Goal: Check status: Check status

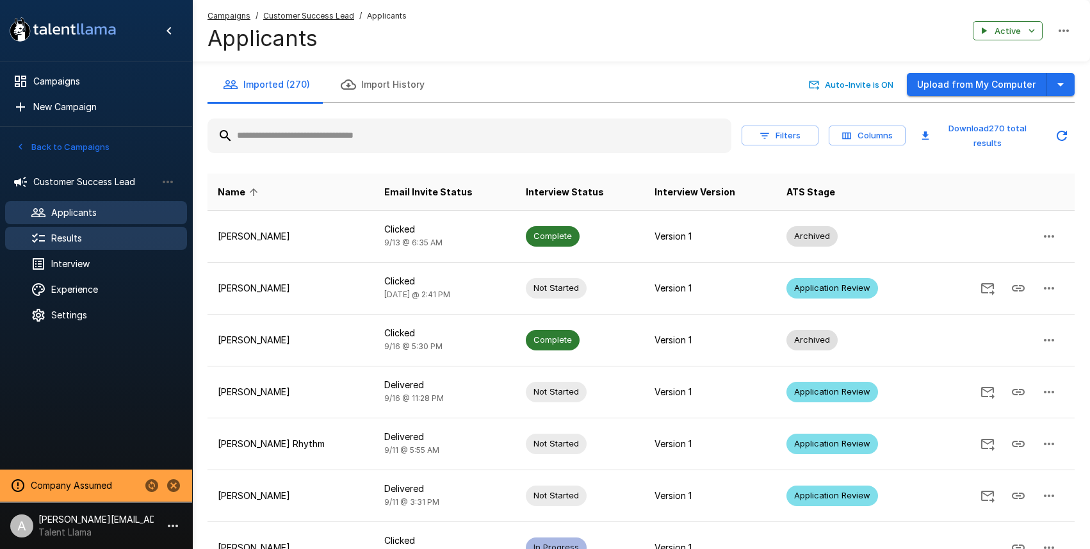
click at [102, 233] on span "Results" at bounding box center [114, 238] width 126 height 13
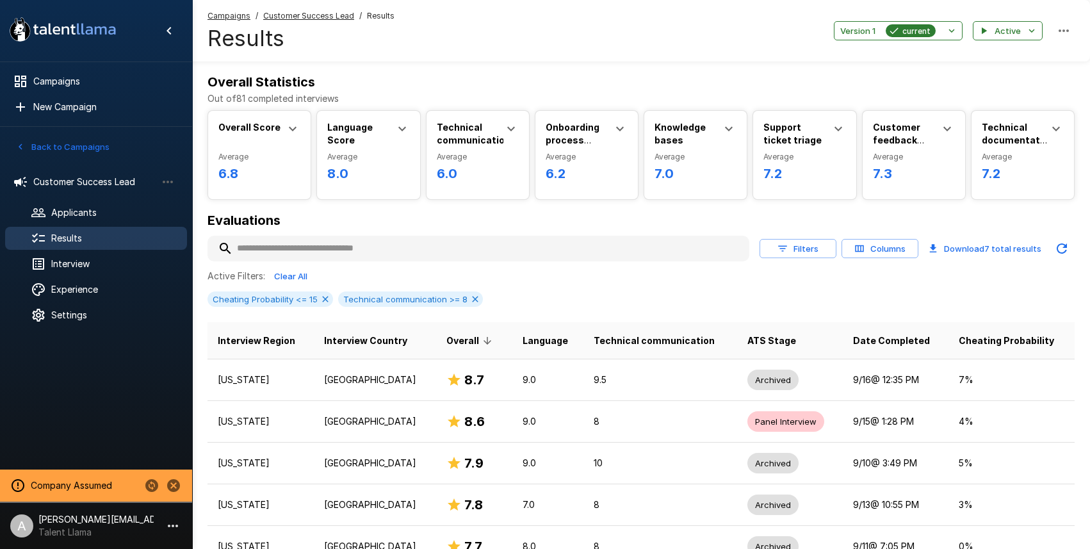
click at [375, 247] on input "text" at bounding box center [479, 248] width 542 height 23
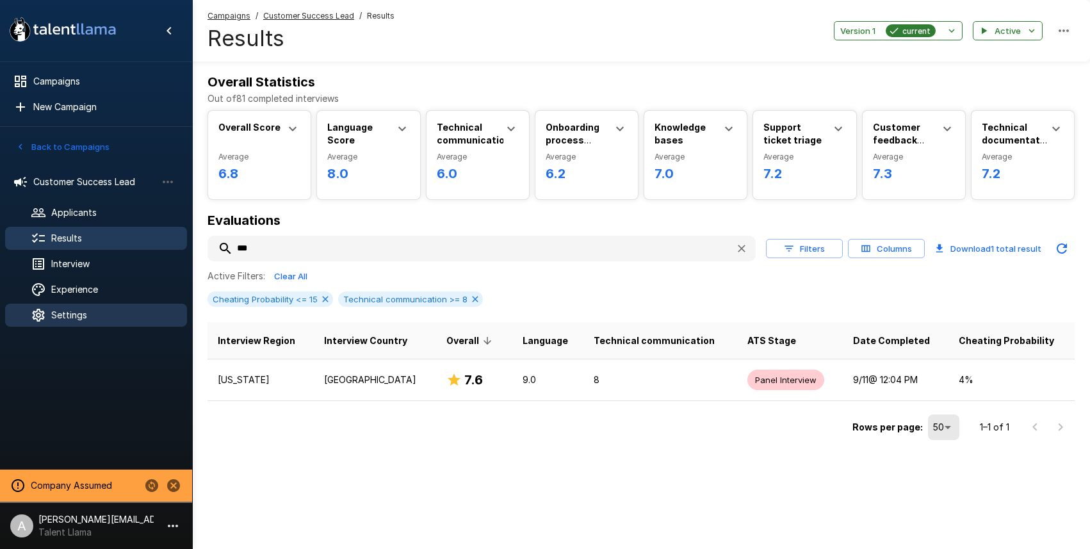
type input "***"
click at [67, 307] on div "Settings" at bounding box center [96, 315] width 182 height 23
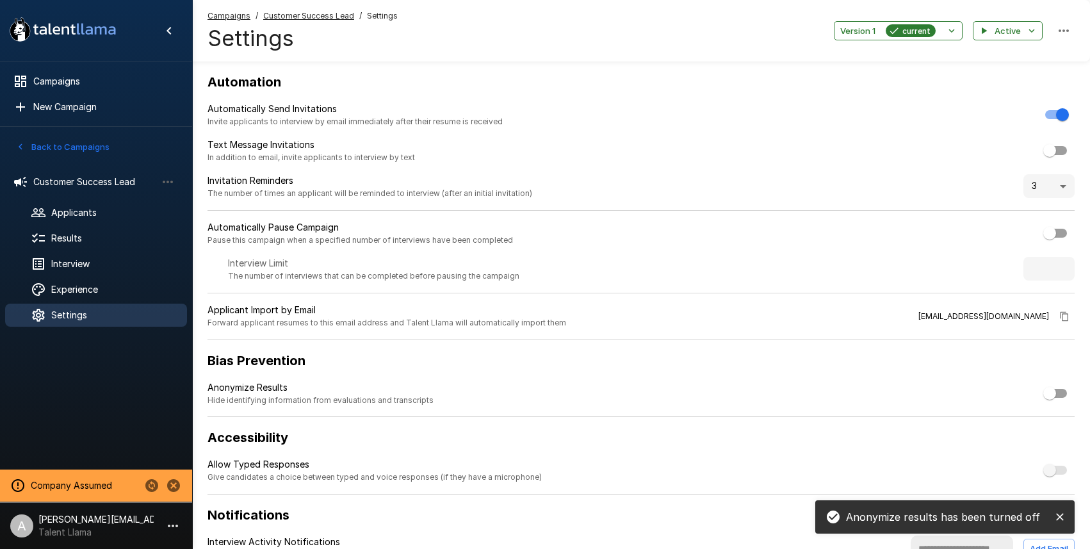
drag, startPoint x: 1061, startPoint y: 520, endPoint x: 876, endPoint y: 538, distance: 186.1
click at [1056, 518] on icon "close" at bounding box center [1060, 517] width 13 height 13
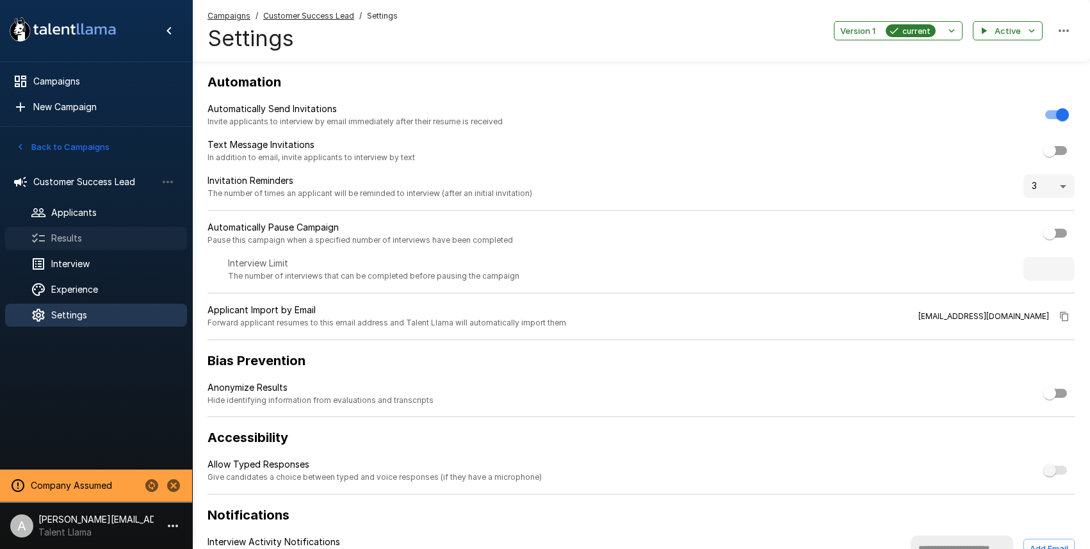
click at [75, 240] on span "Results" at bounding box center [114, 238] width 126 height 13
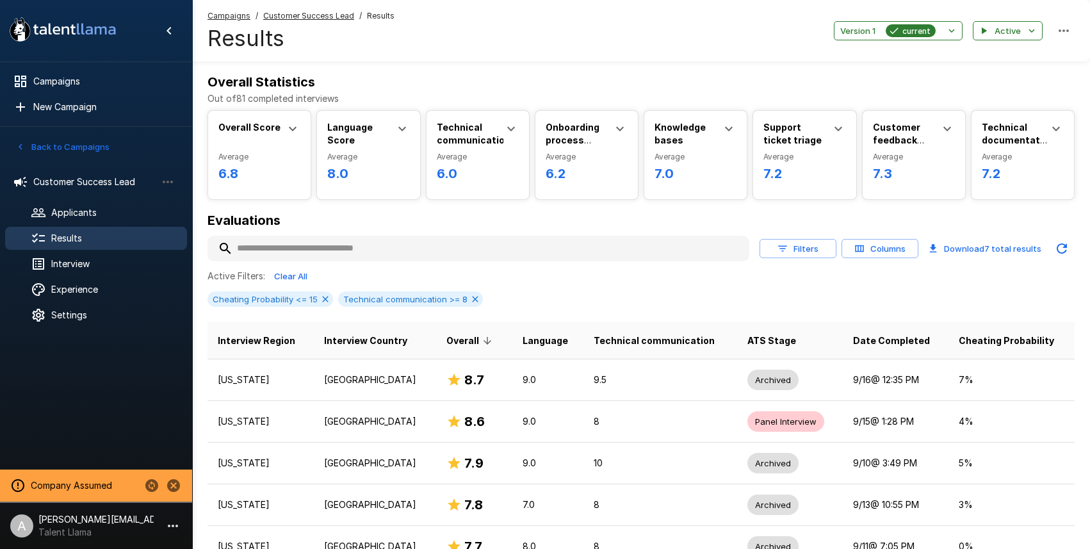
click at [349, 258] on input "text" at bounding box center [479, 248] width 542 height 23
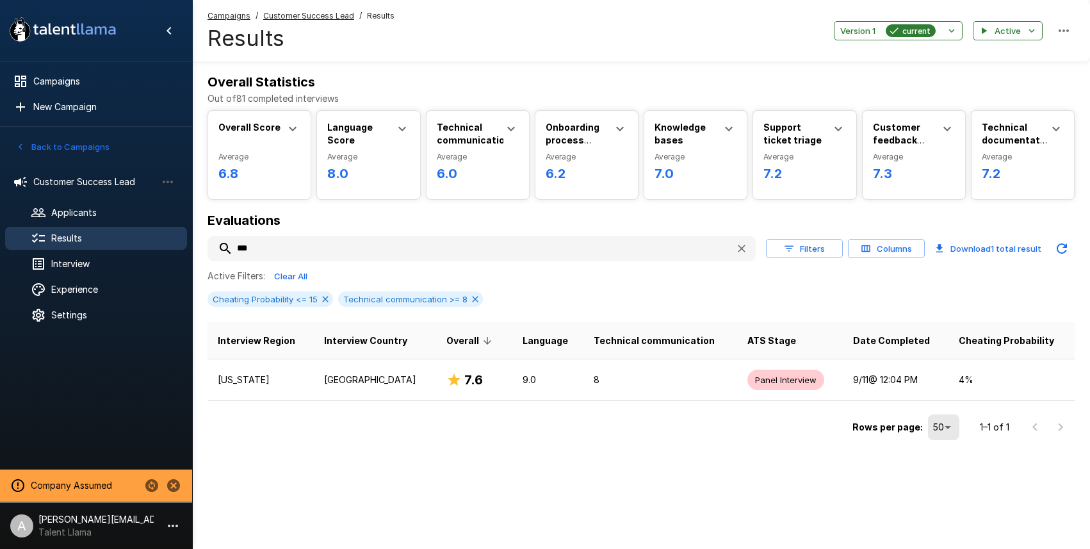
click at [913, 254] on button "Columns" at bounding box center [886, 249] width 77 height 20
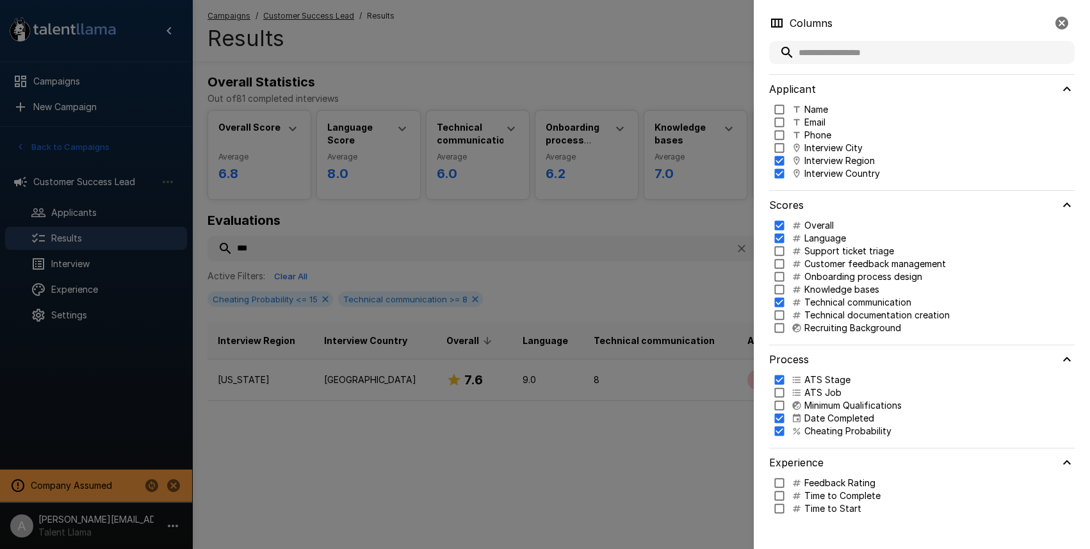
click at [804, 106] on div "Name" at bounding box center [810, 109] width 37 height 13
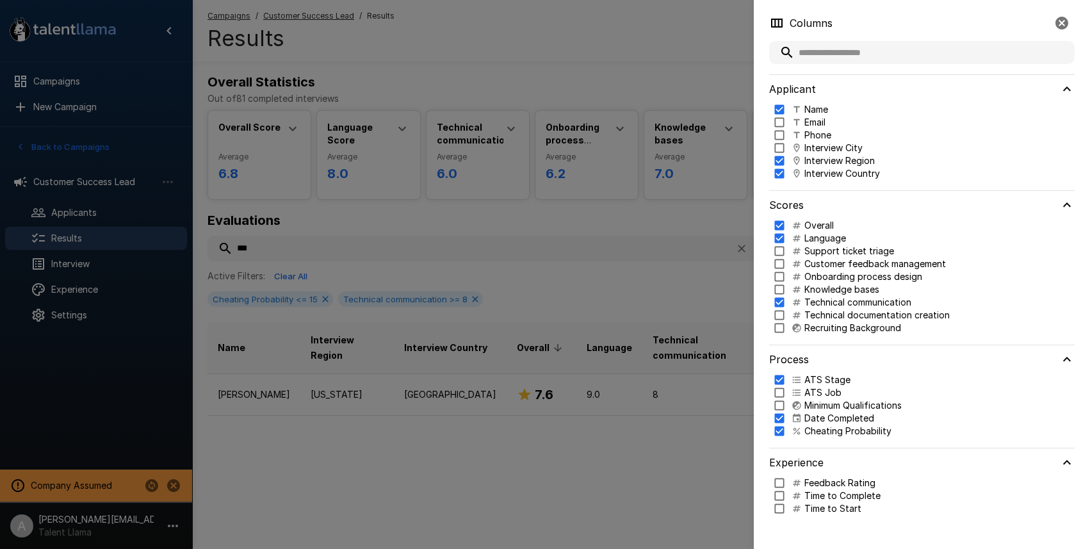
click at [555, 49] on div at bounding box center [545, 274] width 1090 height 549
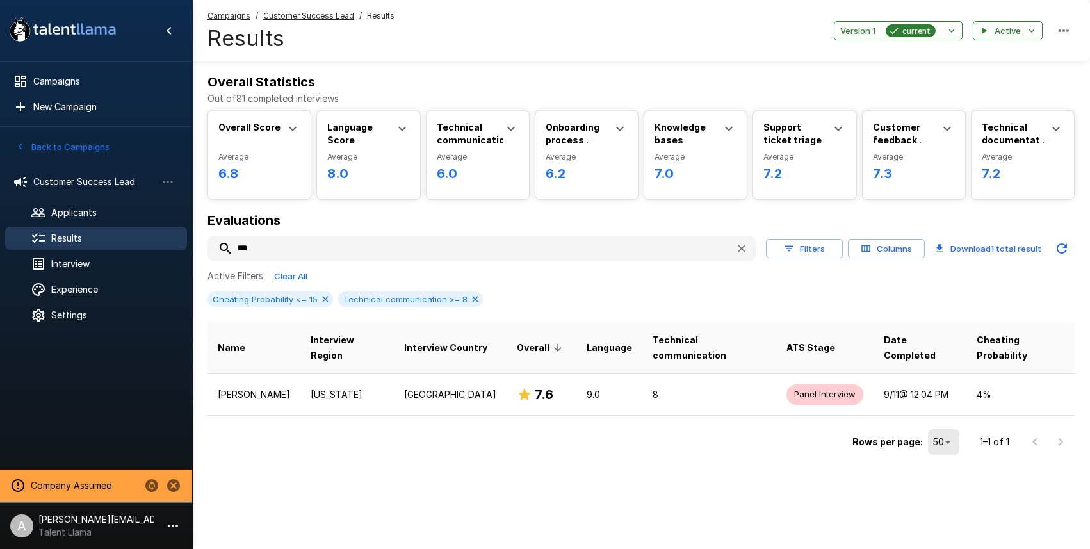
click at [307, 246] on input "***" at bounding box center [467, 248] width 518 height 23
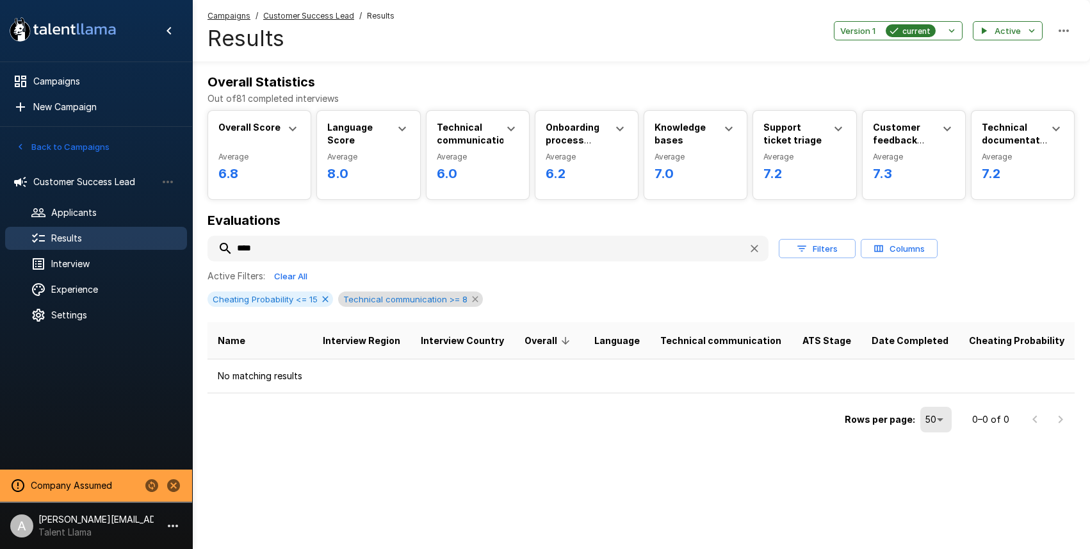
type input "****"
click at [470, 299] on icon at bounding box center [475, 299] width 10 height 10
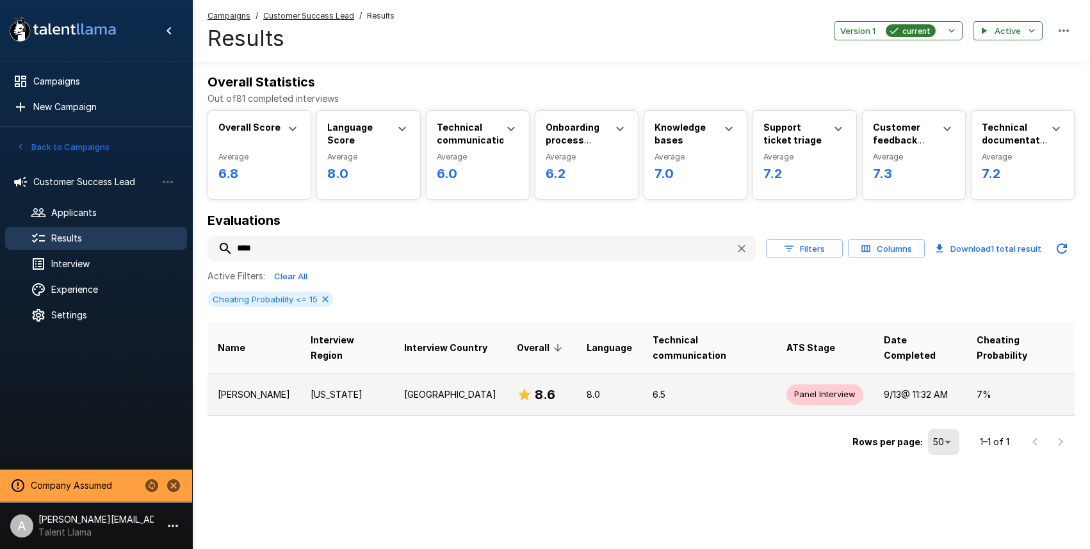
click at [388, 379] on td "Maryland" at bounding box center [347, 394] width 94 height 42
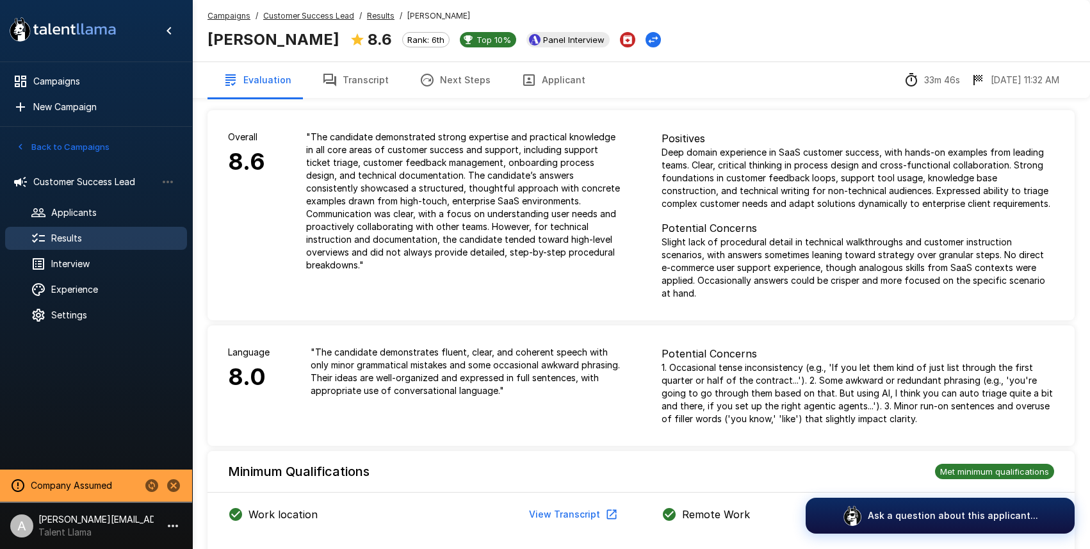
click at [372, 10] on span "Results" at bounding box center [381, 16] width 28 height 13
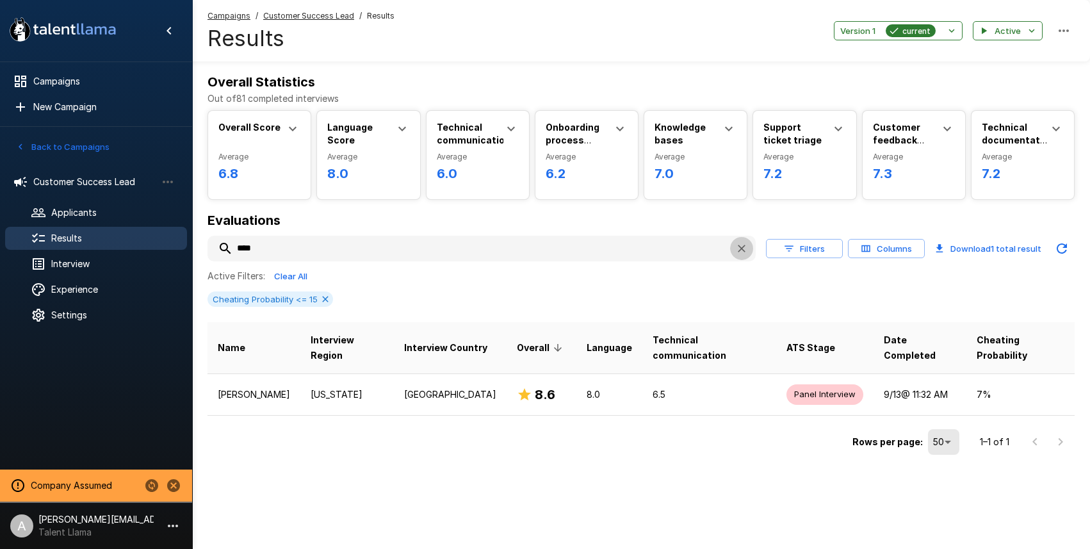
click at [746, 249] on icon "button" at bounding box center [741, 248] width 13 height 13
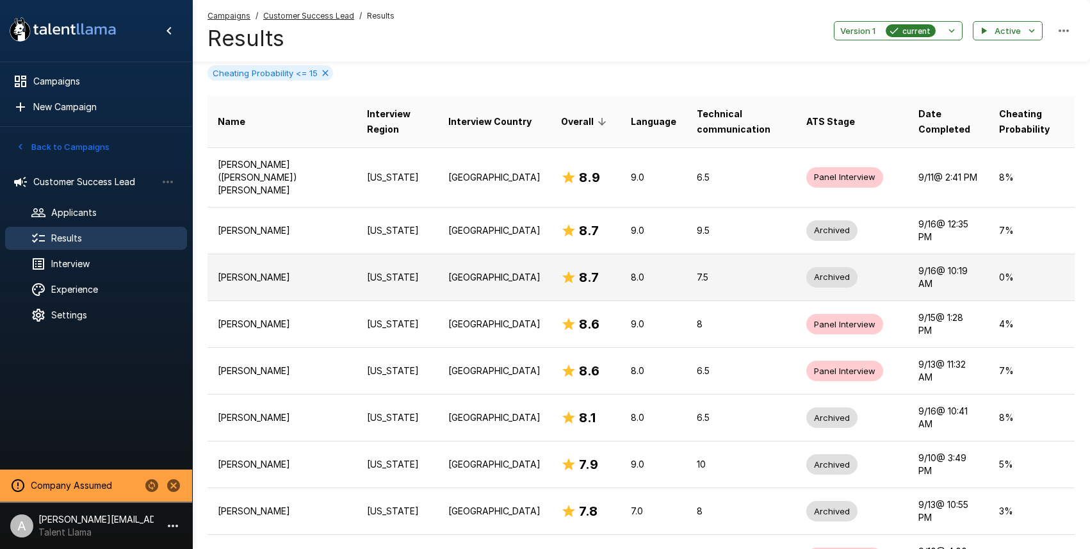
scroll to position [235, 0]
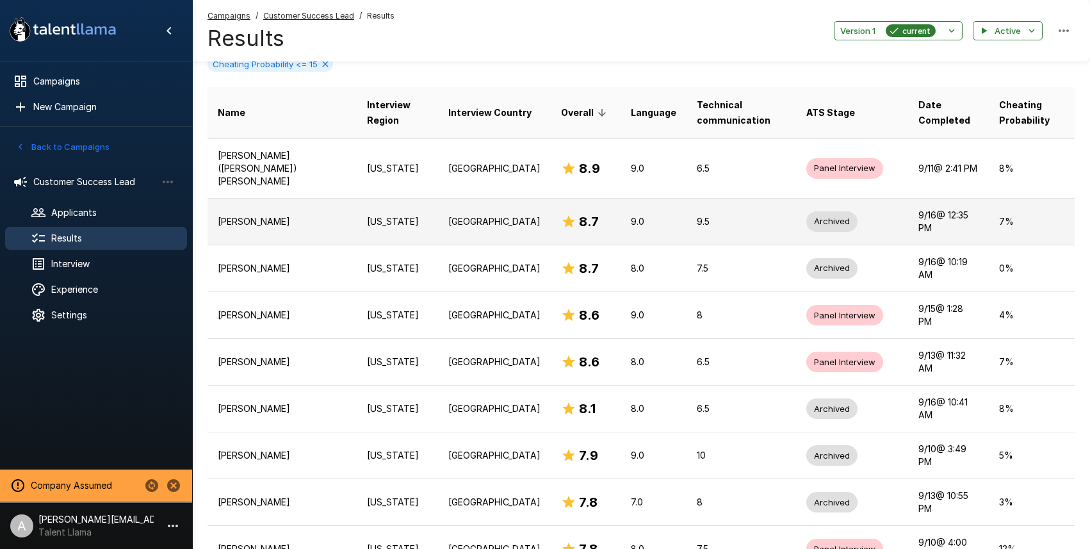
click at [697, 215] on p "9.5" at bounding box center [741, 221] width 89 height 13
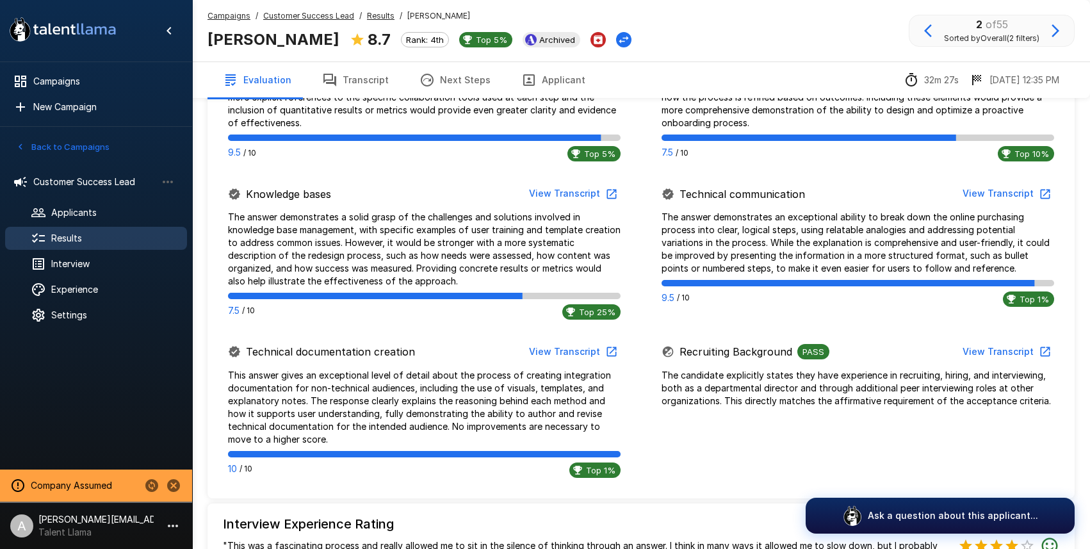
scroll to position [817, 0]
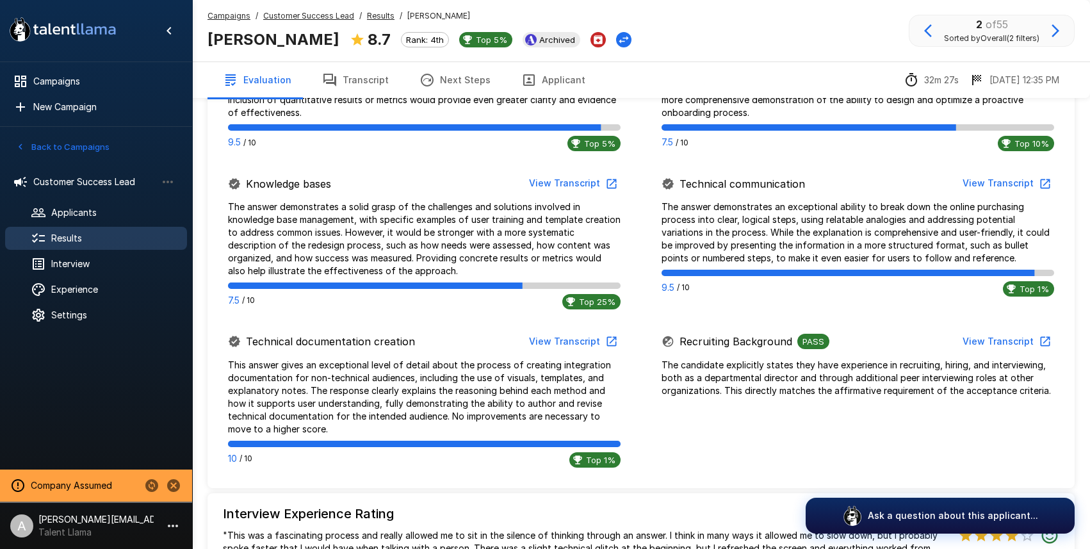
click at [1002, 183] on button "View Transcript" at bounding box center [1006, 184] width 97 height 24
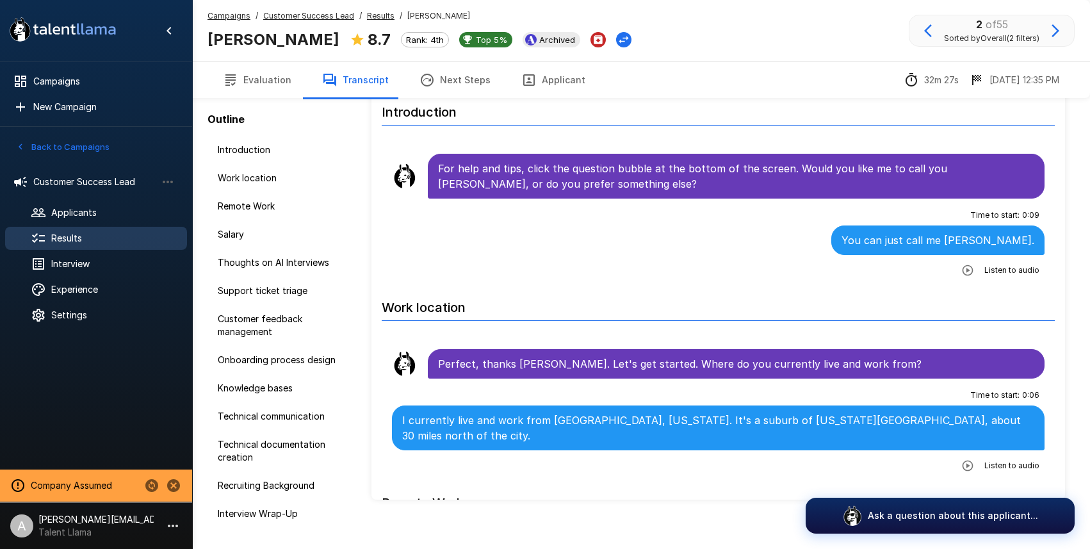
scroll to position [56, 0]
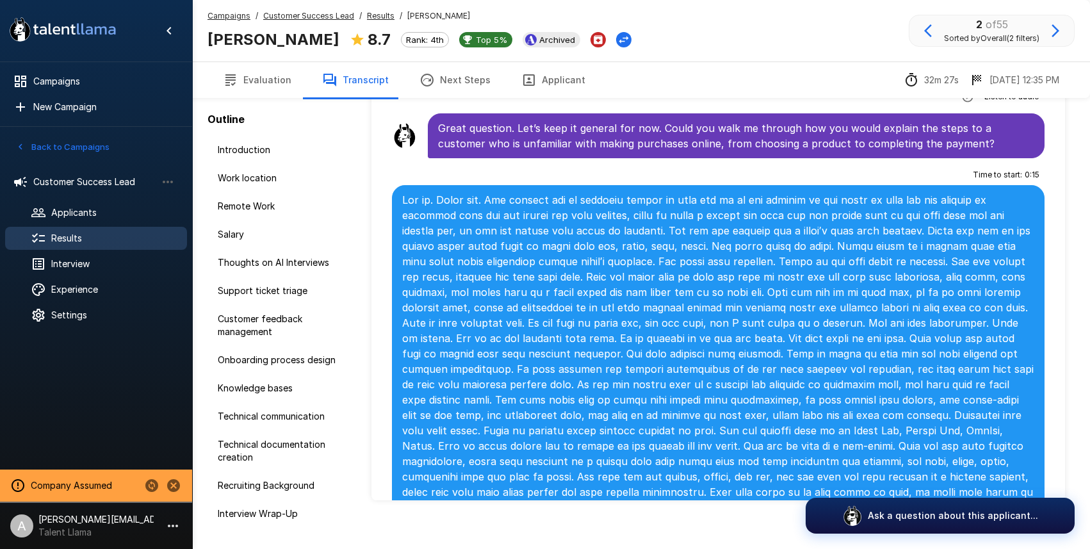
scroll to position [4226, 0]
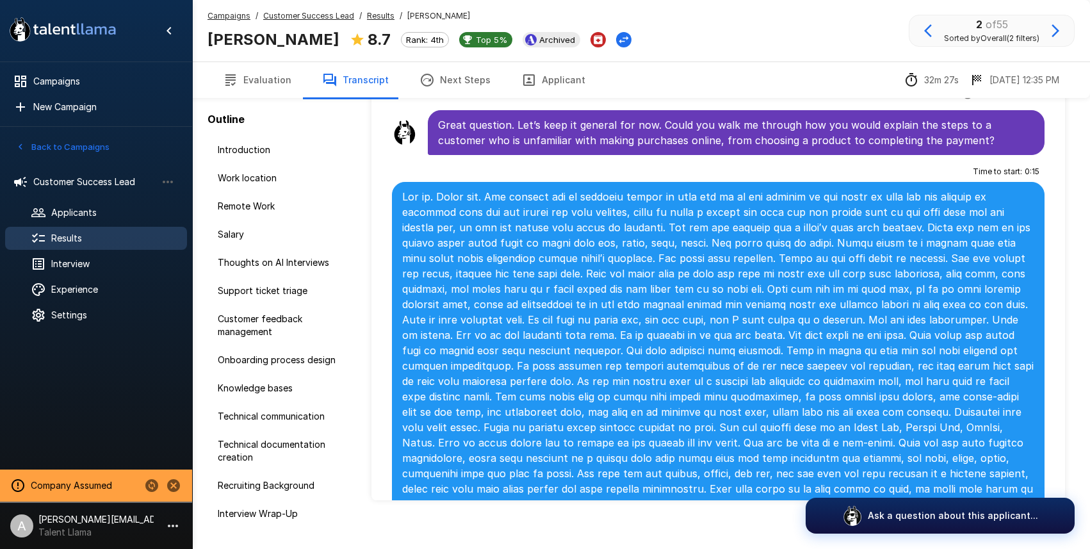
click at [965, 528] on icon "button" at bounding box center [968, 533] width 11 height 11
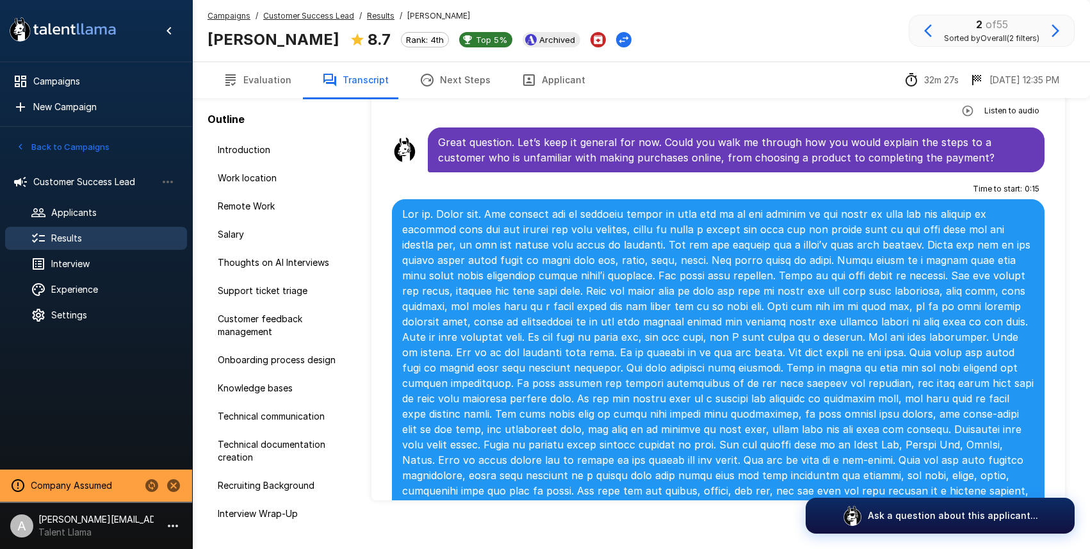
scroll to position [4209, 0]
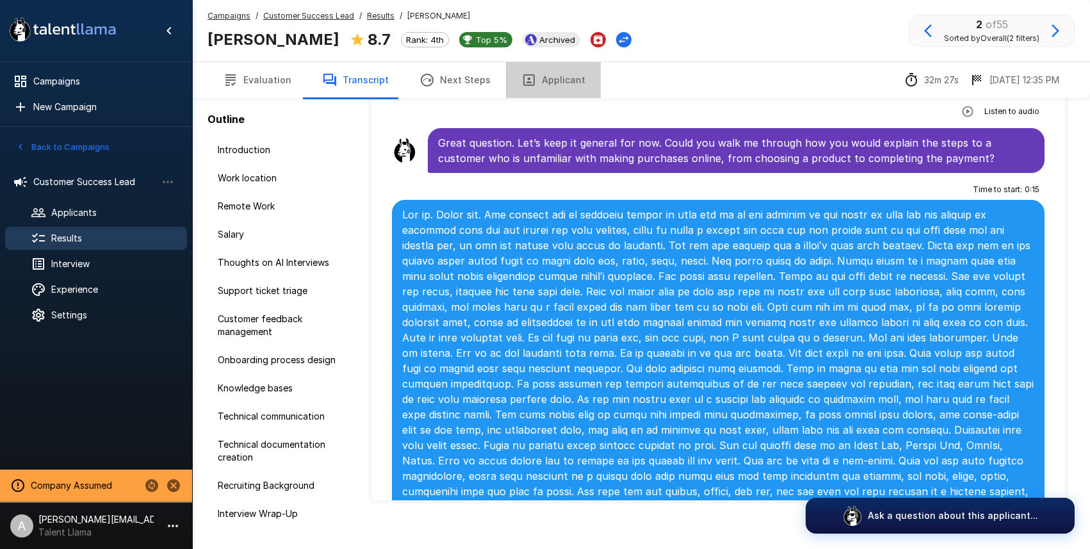
click at [554, 77] on button "Applicant" at bounding box center [553, 80] width 95 height 36
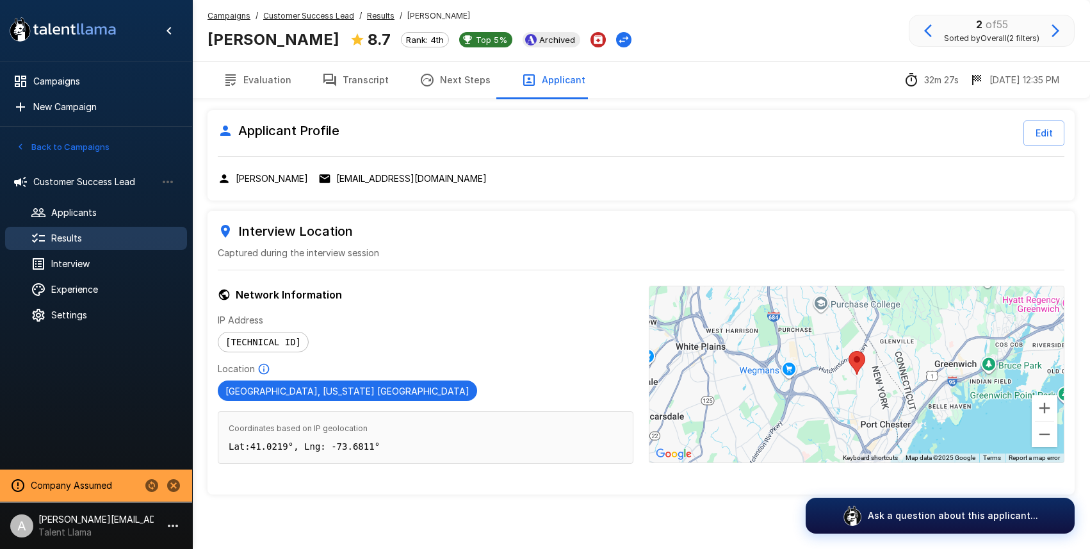
click at [496, 31] on div "Elise Folk 8.7 Rank: 4th Top 5% Archived" at bounding box center [420, 38] width 424 height 27
click at [534, 40] on span "Archived" at bounding box center [557, 40] width 46 height 10
